Goal: Transaction & Acquisition: Purchase product/service

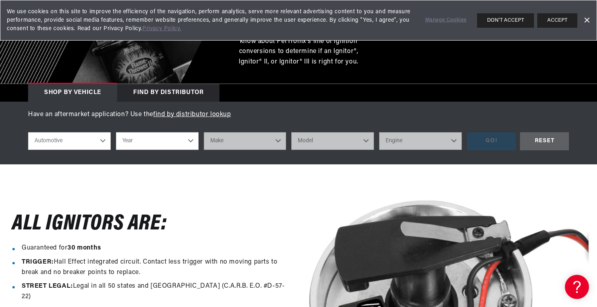
scroll to position [160, 0]
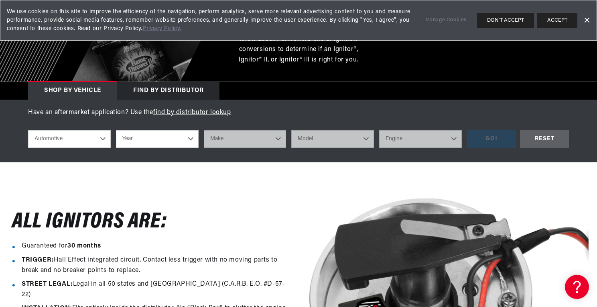
click at [102, 139] on select "Automotive Agricultural Industrial Marine Motorcycle" at bounding box center [69, 139] width 83 height 18
click at [154, 170] on div "All Ignitors ARe: Guaranteed for 30 months TRIGGER: Hall Effect integrated circ…" at bounding box center [298, 301] width 597 height 278
click at [190, 138] on select "Year [DATE] 2021 2020 2019 2018 2017 2016 2015 2014 2013 2012 2011 2010 2009 20…" at bounding box center [157, 139] width 83 height 18
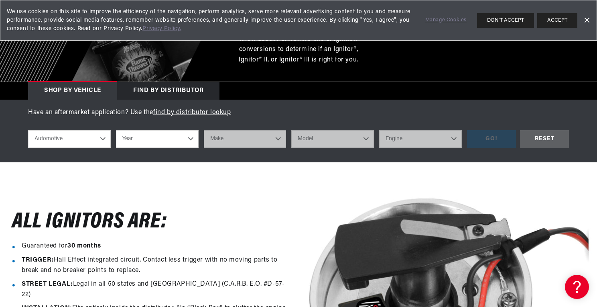
select select "1971"
click at [116, 130] on select "Year [DATE] 2021 2020 2019 2018 2017 2016 2015 2014 2013 2012 2011 2010 2009 20…" at bounding box center [157, 139] width 83 height 18
select select "1971"
click at [279, 140] on select "Make Alfa Romeo American Motors Aston [PERSON_NAME] Audi [GEOGRAPHIC_DATA] Avan…" at bounding box center [245, 139] width 83 height 18
select select "Chevrolet"
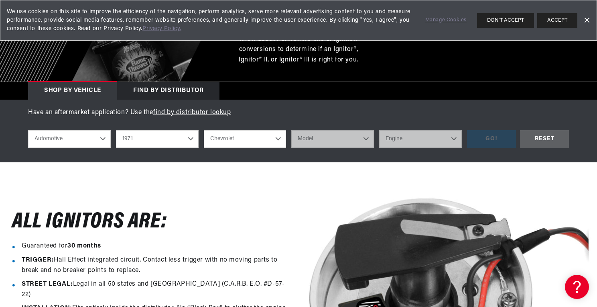
click at [204, 130] on select "Make Alfa Romeo American Motors Aston [PERSON_NAME] Audi [GEOGRAPHIC_DATA] Avan…" at bounding box center [245, 139] width 83 height 18
select select "Chevrolet"
click at [366, 139] on select "Model [GEOGRAPHIC_DATA] [GEOGRAPHIC_DATA] Blazer [GEOGRAPHIC_DATA] C10 Pickup C…" at bounding box center [332, 139] width 83 height 18
select select "Corvette"
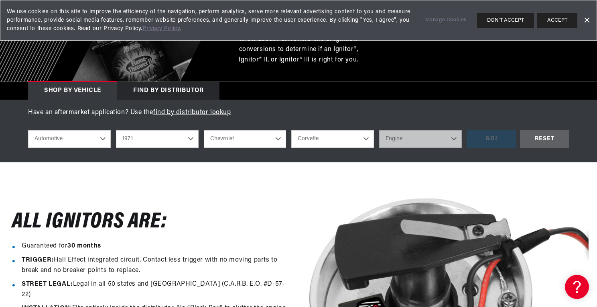
click at [291, 130] on select "Model [GEOGRAPHIC_DATA] [GEOGRAPHIC_DATA] Blazer [GEOGRAPHIC_DATA] C10 Pickup C…" at bounding box center [332, 139] width 83 height 18
select select "Corvette"
click at [453, 139] on select "Engine 4.6L 5.3L 5.4L 6.5L 350cid / 5.7L 427cid / 7.0L 454cid / 7.4L" at bounding box center [420, 139] width 83 height 18
select select "350cid-5.7L"
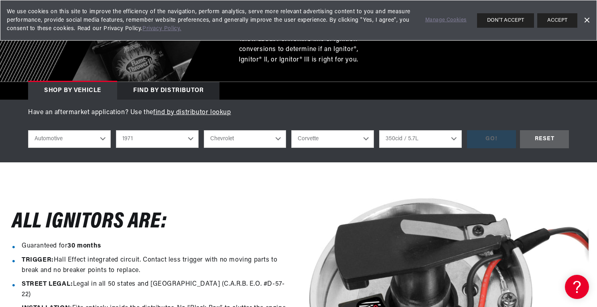
click at [379, 130] on select "Engine 4.6L 5.3L 5.4L 6.5L 350cid / 5.7L 427cid / 7.0L 454cid / 7.4L" at bounding box center [420, 139] width 83 height 18
select select "350cid-5.7L"
click at [489, 138] on div "GO!" at bounding box center [491, 139] width 49 height 18
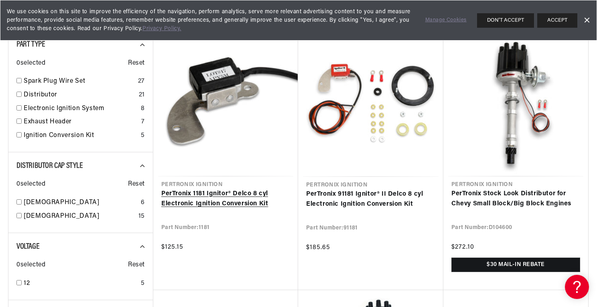
scroll to position [0, 501]
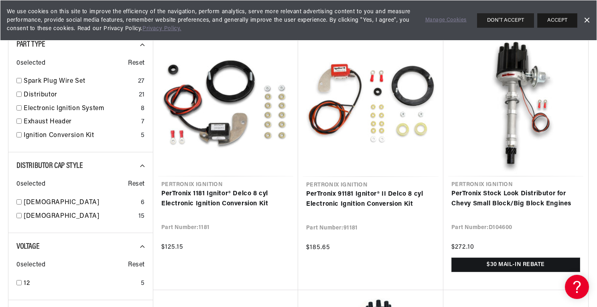
click at [565, 19] on button "ACCEPT" at bounding box center [557, 20] width 40 height 14
